Goal: Communication & Community: Connect with others

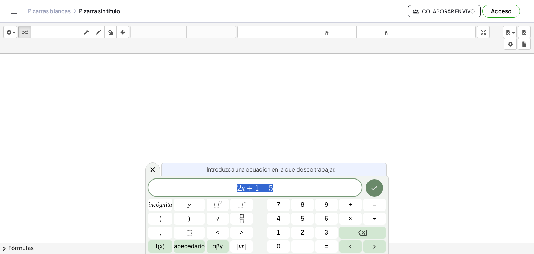
click at [380, 187] on button "Hecho" at bounding box center [374, 187] width 17 height 17
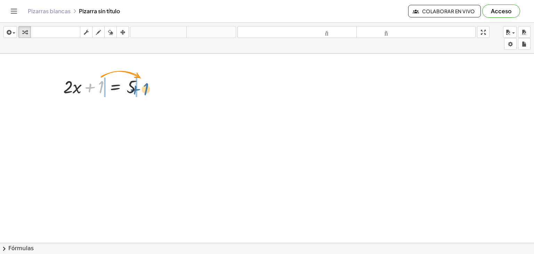
drag, startPoint x: 100, startPoint y: 86, endPoint x: 152, endPoint y: 89, distance: 52.3
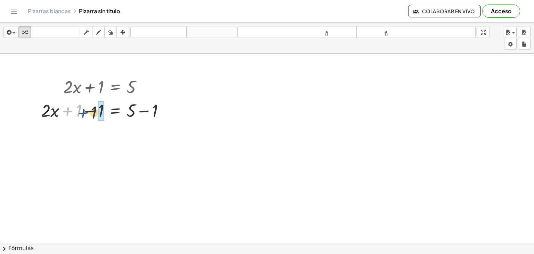
drag, startPoint x: 74, startPoint y: 112, endPoint x: 96, endPoint y: 114, distance: 21.6
click at [96, 114] on div at bounding box center [106, 110] width 136 height 24
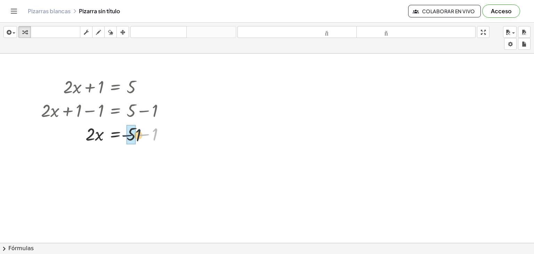
drag, startPoint x: 151, startPoint y: 137, endPoint x: 132, endPoint y: 138, distance: 18.8
drag, startPoint x: 97, startPoint y: 159, endPoint x: 131, endPoint y: 174, distance: 36.8
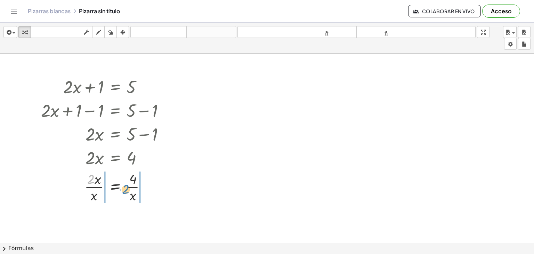
drag, startPoint x: 91, startPoint y: 181, endPoint x: 142, endPoint y: 197, distance: 52.7
click at [142, 197] on div at bounding box center [106, 186] width 136 height 35
click at [114, 187] on div at bounding box center [106, 186] width 136 height 35
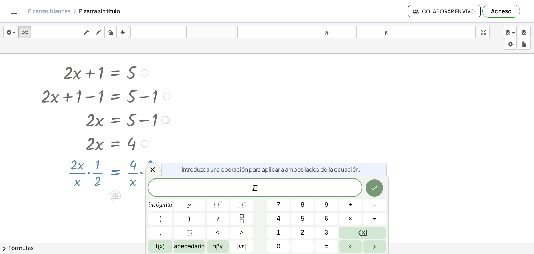
scroll to position [15, 0]
click at [153, 171] on icon at bounding box center [152, 169] width 5 height 5
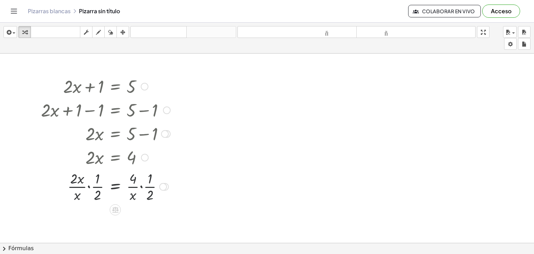
scroll to position [0, 0]
drag, startPoint x: 135, startPoint y: 179, endPoint x: 153, endPoint y: 192, distance: 23.1
click at [153, 192] on div at bounding box center [106, 186] width 136 height 35
drag, startPoint x: 74, startPoint y: 176, endPoint x: 110, endPoint y: 195, distance: 40.1
click at [110, 195] on div at bounding box center [106, 186] width 136 height 35
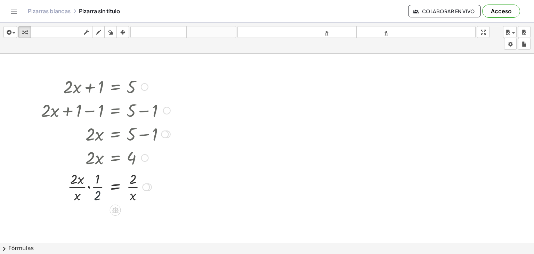
drag, startPoint x: 94, startPoint y: 192, endPoint x: 97, endPoint y: 172, distance: 19.7
click at [97, 172] on div at bounding box center [106, 186] width 136 height 35
drag, startPoint x: 97, startPoint y: 183, endPoint x: 95, endPoint y: 199, distance: 16.5
click at [95, 199] on div at bounding box center [106, 186] width 136 height 35
drag, startPoint x: 78, startPoint y: 184, endPoint x: 127, endPoint y: 193, distance: 49.3
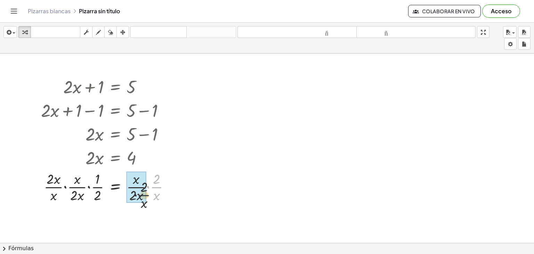
drag, startPoint x: 157, startPoint y: 184, endPoint x: 128, endPoint y: 202, distance: 34.4
drag, startPoint x: 143, startPoint y: 185, endPoint x: 88, endPoint y: 183, distance: 55.7
click at [88, 183] on div at bounding box center [106, 186] width 136 height 35
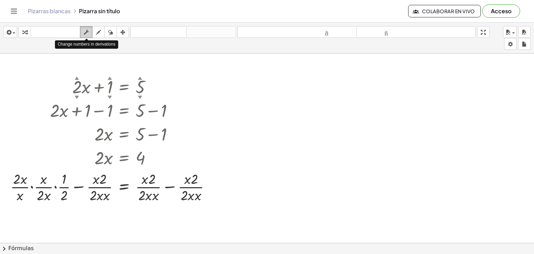
click at [91, 30] on div "button" at bounding box center [86, 32] width 9 height 8
drag, startPoint x: 12, startPoint y: 175, endPoint x: 200, endPoint y: 204, distance: 190.3
click at [200, 204] on div "+ · 2 ▲ ▼ · x + 1 ▲ ▼ = 5 ▲ ▼ + · 2 · x + 1 − 1 = + 5 − 1 + · 2 · x + 0 = + 5 −…" at bounding box center [111, 139] width 222 height 133
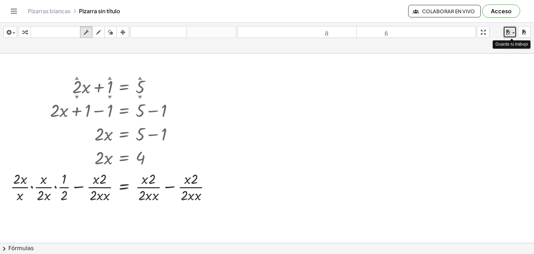
click at [513, 29] on div "button" at bounding box center [510, 32] width 10 height 8
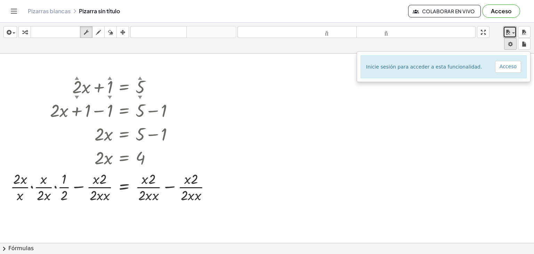
drag, startPoint x: 513, startPoint y: 29, endPoint x: 514, endPoint y: 42, distance: 13.2
click at [514, 42] on div "insertar Seleccione uno: Expresión matemática Función Texto Vídeo de YouTube Gr…" at bounding box center [267, 38] width 534 height 31
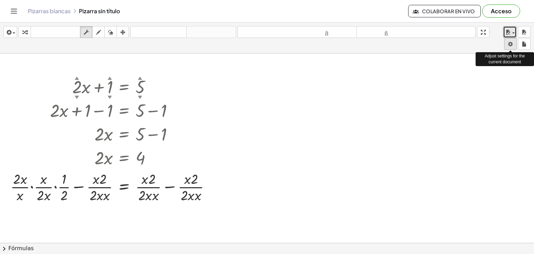
click at [514, 42] on body "Actividades matemáticas fáciles de comprender Empezar Banco de actividades Trab…" at bounding box center [267, 127] width 534 height 254
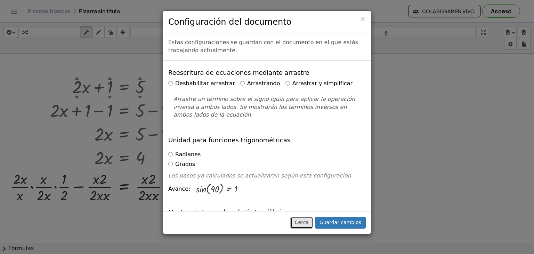
click at [307, 222] on font "Cerca" at bounding box center [302, 223] width 14 height 6
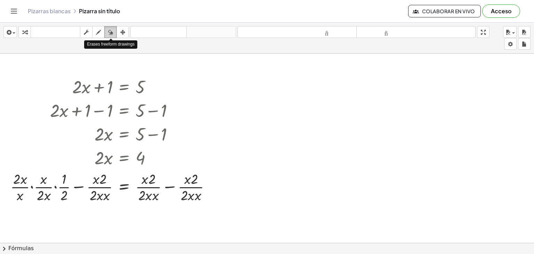
click at [110, 27] on button "borrar" at bounding box center [110, 32] width 13 height 12
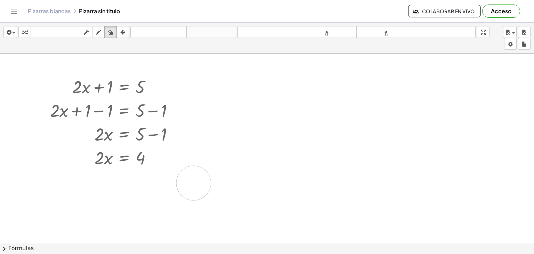
drag, startPoint x: 10, startPoint y: 181, endPoint x: 194, endPoint y: 183, distance: 184.1
drag, startPoint x: 204, startPoint y: 188, endPoint x: 56, endPoint y: 181, distance: 148.4
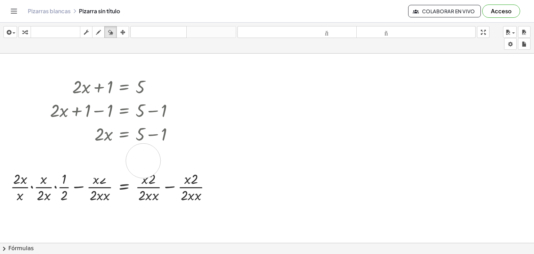
drag, startPoint x: 97, startPoint y: 160, endPoint x: 143, endPoint y: 160, distance: 46.3
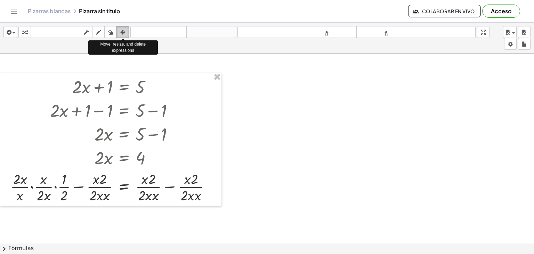
click at [125, 31] on icon "button" at bounding box center [122, 32] width 5 height 8
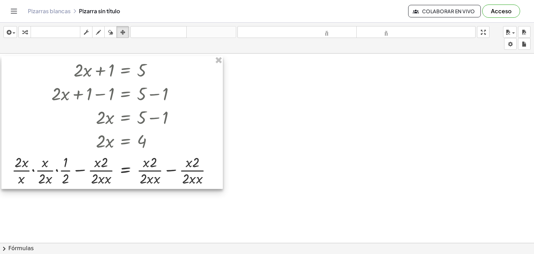
drag, startPoint x: 10, startPoint y: 178, endPoint x: 11, endPoint y: 160, distance: 17.4
click at [11, 160] on div at bounding box center [112, 122] width 222 height 133
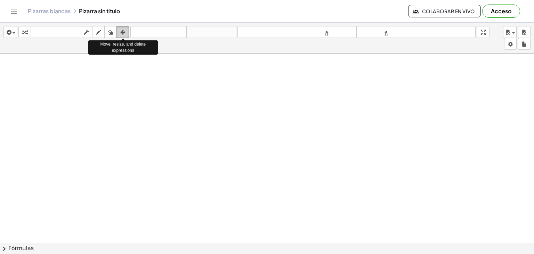
click at [127, 31] on div "button" at bounding box center [122, 32] width 9 height 8
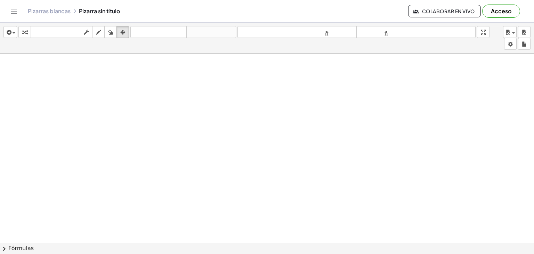
click at [274, 244] on button "chevron_right Fórmulas" at bounding box center [267, 248] width 534 height 11
click at [0, 0] on div "sec ( , x ) ⇔ · 1 · cos ( , x )" at bounding box center [0, 0] width 0 height 0
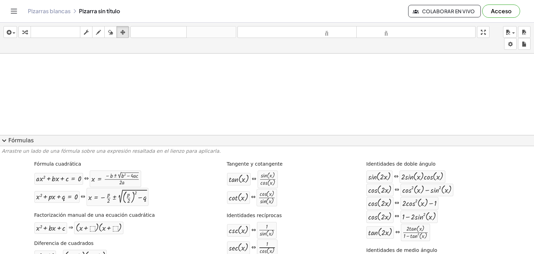
click at [223, 138] on button "expand_more Fórmulas" at bounding box center [267, 140] width 534 height 11
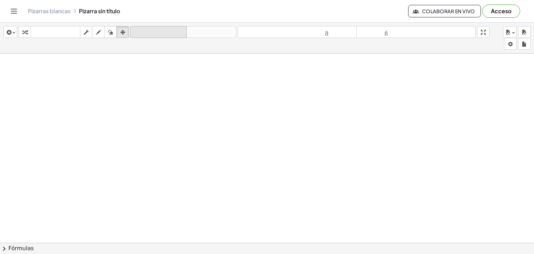
click at [182, 28] on icon "deshacer" at bounding box center [158, 32] width 53 height 8
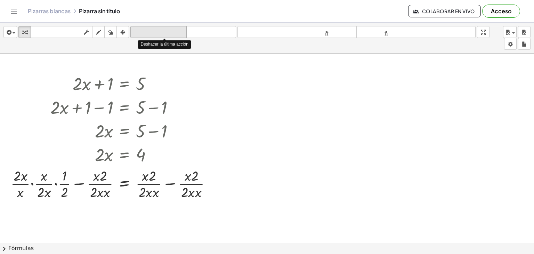
click at [154, 31] on font "deshacer" at bounding box center [158, 32] width 53 height 7
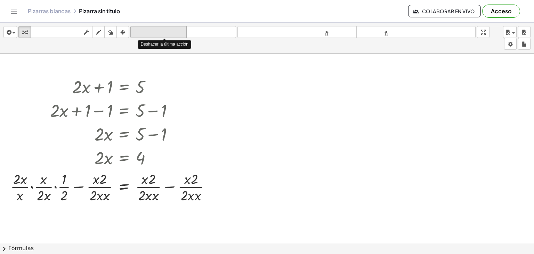
click at [154, 31] on font "deshacer" at bounding box center [158, 32] width 53 height 7
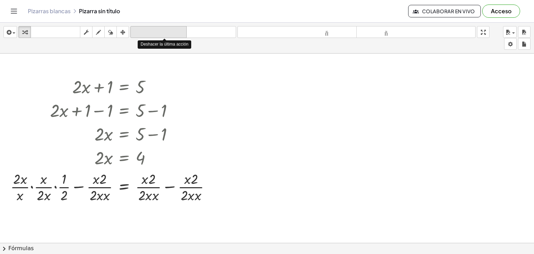
click at [154, 31] on font "deshacer" at bounding box center [158, 32] width 53 height 7
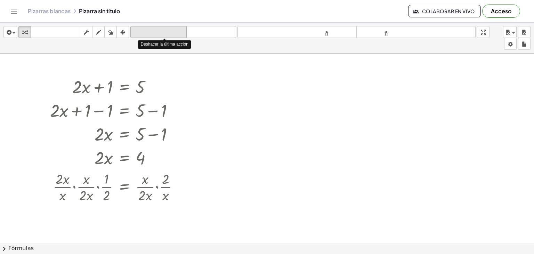
click at [154, 31] on font "deshacer" at bounding box center [158, 32] width 53 height 7
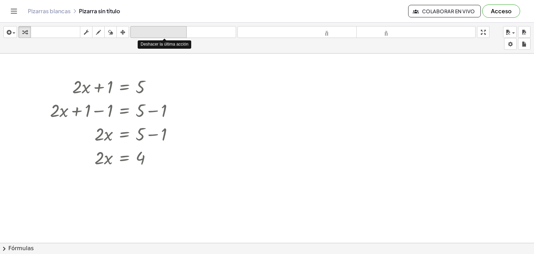
click at [154, 31] on font "deshacer" at bounding box center [158, 32] width 53 height 7
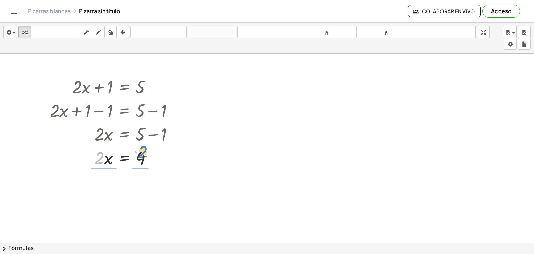
drag, startPoint x: 100, startPoint y: 160, endPoint x: 143, endPoint y: 154, distance: 43.6
click at [143, 154] on div at bounding box center [115, 157] width 136 height 24
drag, startPoint x: 141, startPoint y: 178, endPoint x: 142, endPoint y: 194, distance: 16.0
drag, startPoint x: 102, startPoint y: 196, endPoint x: 161, endPoint y: 182, distance: 60.4
click at [161, 182] on div at bounding box center [115, 186] width 136 height 35
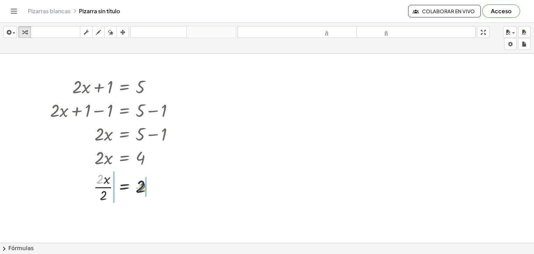
drag, startPoint x: 100, startPoint y: 179, endPoint x: 148, endPoint y: 187, distance: 49.0
click at [148, 187] on div at bounding box center [115, 186] width 136 height 35
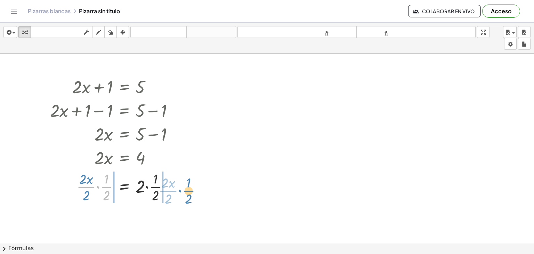
drag, startPoint x: 103, startPoint y: 185, endPoint x: 180, endPoint y: 187, distance: 77.3
click at [180, 187] on div at bounding box center [115, 186] width 136 height 35
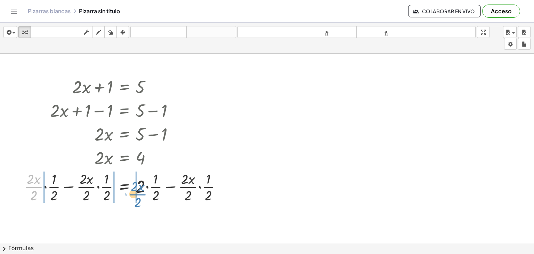
drag, startPoint x: 38, startPoint y: 186, endPoint x: 171, endPoint y: 195, distance: 133.9
click at [171, 195] on div at bounding box center [126, 186] width 210 height 35
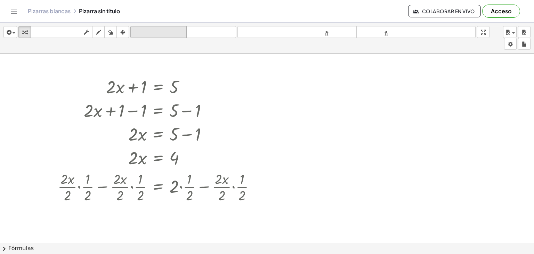
click at [144, 35] on font "deshacer" at bounding box center [158, 32] width 53 height 7
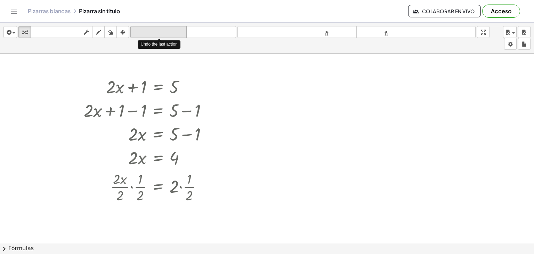
click at [144, 35] on font "deshacer" at bounding box center [158, 32] width 53 height 7
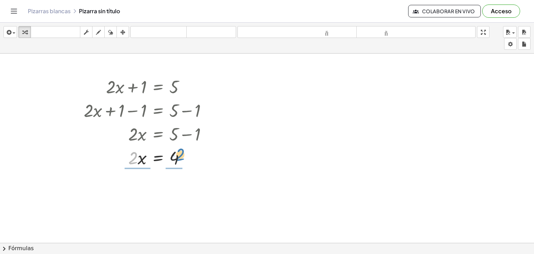
drag, startPoint x: 134, startPoint y: 159, endPoint x: 181, endPoint y: 155, distance: 47.8
click at [181, 155] on div at bounding box center [148, 157] width 136 height 24
drag, startPoint x: 137, startPoint y: 194, endPoint x: 138, endPoint y: 180, distance: 14.0
click at [138, 180] on div at bounding box center [148, 186] width 136 height 35
drag, startPoint x: 175, startPoint y: 180, endPoint x: 174, endPoint y: 192, distance: 12.2
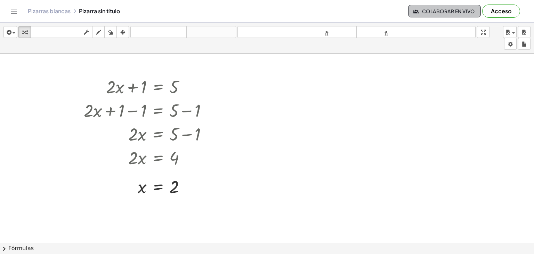
click at [422, 11] on font "Colaborar en vivo" at bounding box center [448, 11] width 53 height 6
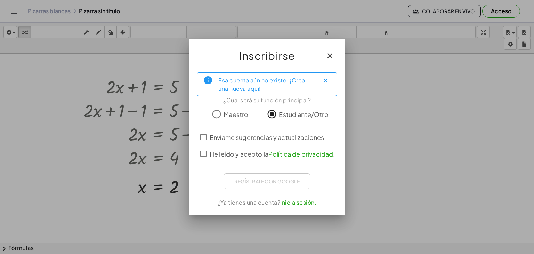
click at [203, 153] on div "Envíame sugerencias y actualizaciones He leído y acepto la Política de privacid…" at bounding box center [267, 145] width 140 height 33
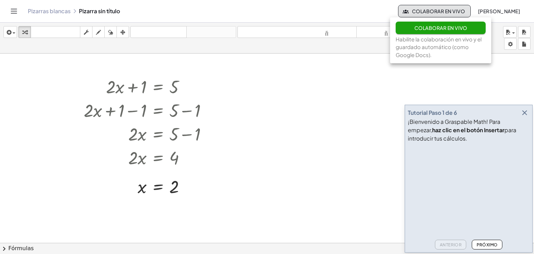
click at [486, 245] on font "Próximo" at bounding box center [487, 244] width 21 height 5
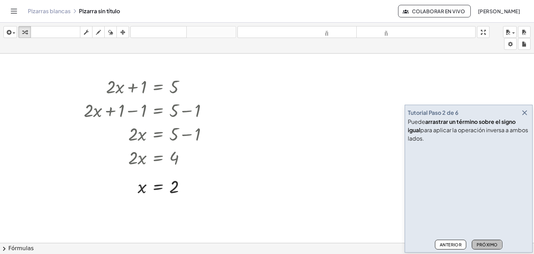
click at [482, 241] on button "Próximo" at bounding box center [487, 245] width 30 height 10
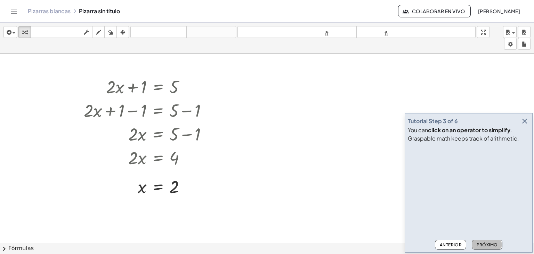
click at [482, 241] on button "Próximo" at bounding box center [487, 245] width 30 height 10
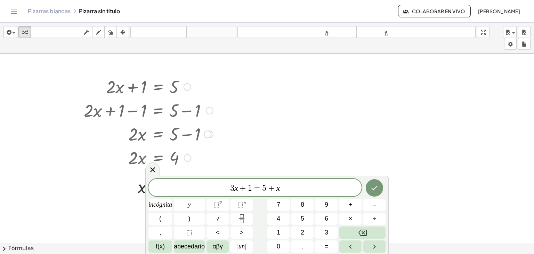
drag, startPoint x: 109, startPoint y: 85, endPoint x: 134, endPoint y: 181, distance: 99.4
click at [158, 87] on div "+ · 2 · x + 1 = 5 + · 2 · x + 1 − 1 = + 5 − 1 + · 2 · x + 0 = + 5 − 1 · 2 · x =…" at bounding box center [158, 87] width 0 height 0
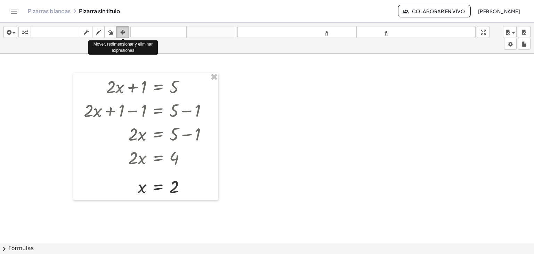
click at [122, 33] on icon "button" at bounding box center [122, 32] width 5 height 8
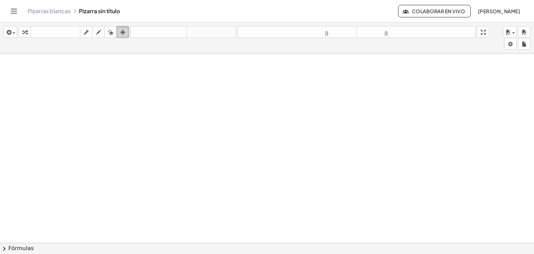
click at [124, 33] on icon "button" at bounding box center [122, 32] width 5 height 8
click at [141, 10] on div "Pizarras blancas Pizarra sin título" at bounding box center [213, 11] width 371 height 7
drag, startPoint x: 487, startPoint y: 31, endPoint x: 487, endPoint y: 61, distance: 30.3
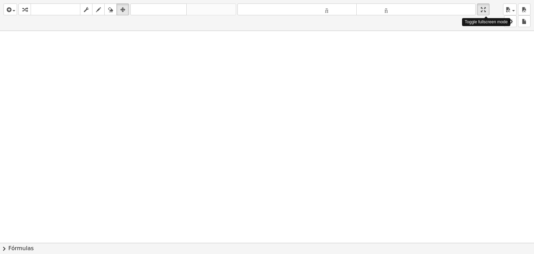
click at [487, 61] on div "insertar Seleccione uno: Expresión matemática Función Texto Vídeo de YouTube Gr…" at bounding box center [267, 127] width 534 height 254
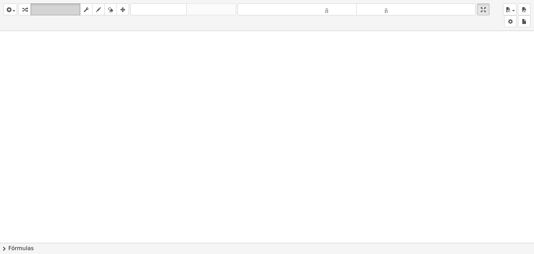
click at [45, 15] on button "teclado teclado" at bounding box center [56, 9] width 50 height 12
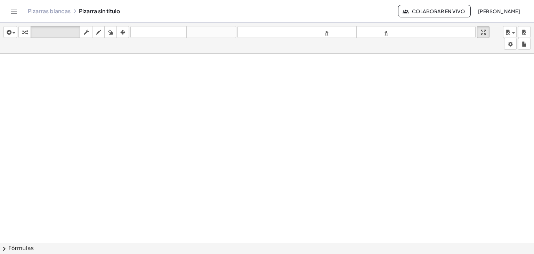
click at [16, 11] on icon "Cambiar navegación" at bounding box center [14, 11] width 6 height 4
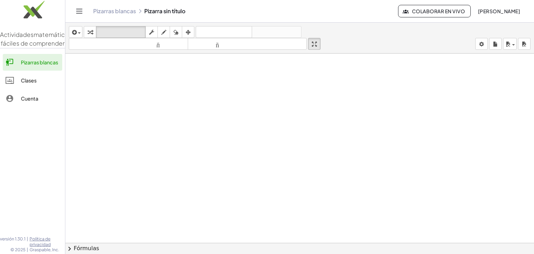
click at [31, 7] on img at bounding box center [32, 12] width 65 height 30
click at [274, 10] on div "Pizarras blancas Pizarra sin título" at bounding box center [245, 11] width 305 height 7
click at [128, 9] on font "Pizarras blancas" at bounding box center [114, 10] width 43 height 7
click at [28, 66] on link "Pizarras blancas" at bounding box center [33, 62] width 60 height 17
drag, startPoint x: 163, startPoint y: 14, endPoint x: 164, endPoint y: 10, distance: 4.3
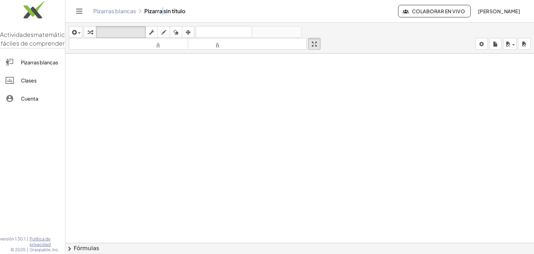
click at [164, 10] on div "Pizarras blancas Pizarra sin título" at bounding box center [245, 11] width 305 height 7
click at [173, 10] on div "Pizarras blancas Pizarra sin título" at bounding box center [245, 11] width 305 height 7
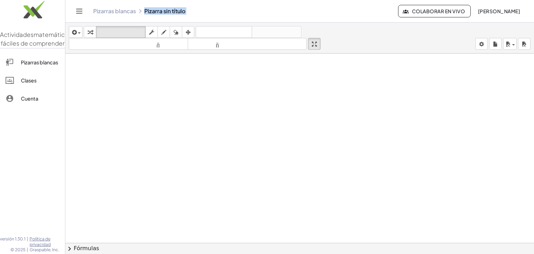
click at [130, 10] on font "Pizarras blancas" at bounding box center [114, 10] width 43 height 7
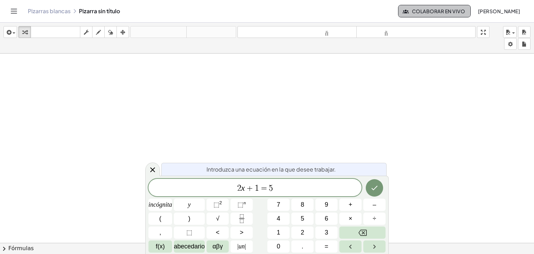
click at [403, 12] on icon "button" at bounding box center [406, 11] width 6 height 6
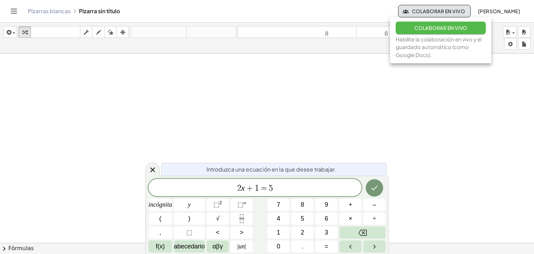
click at [419, 28] on font "Colaborar en vivo" at bounding box center [441, 28] width 53 height 6
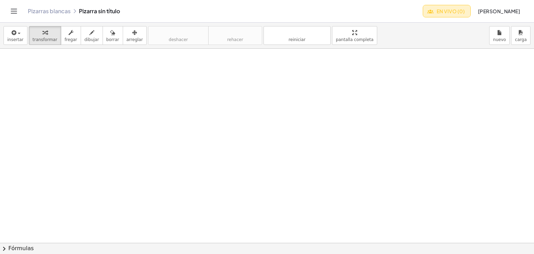
click at [442, 9] on font "En vivo (0)" at bounding box center [451, 11] width 28 height 6
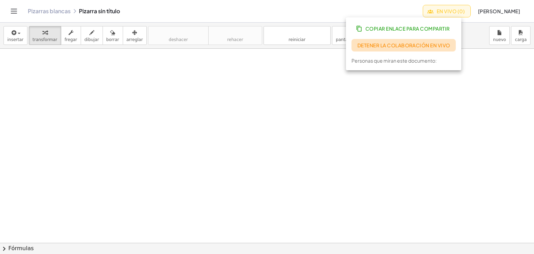
click at [385, 46] on font "Detener la colaboración en vivo" at bounding box center [404, 45] width 93 height 6
